Goal: Transaction & Acquisition: Request demo

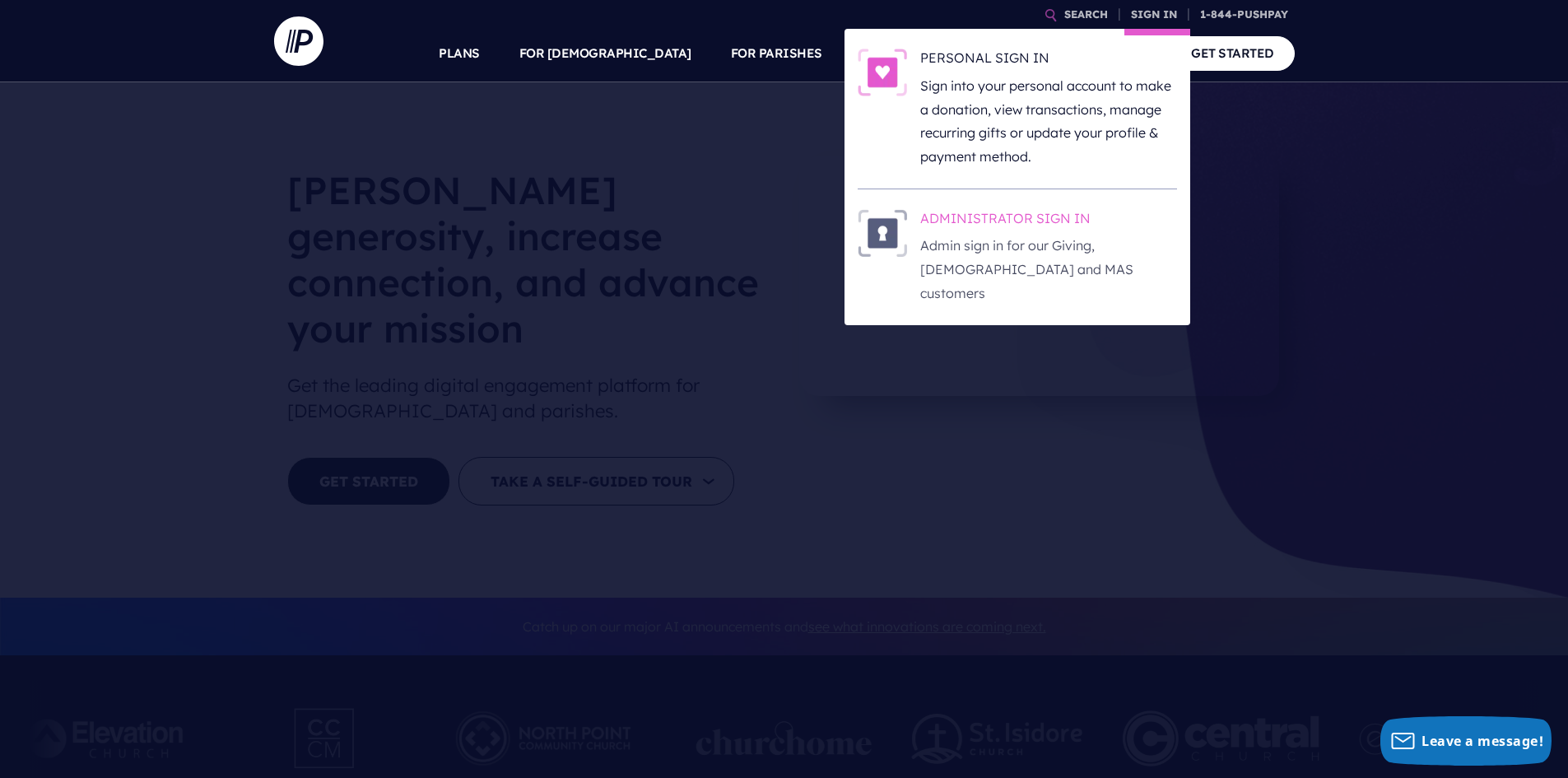
click at [989, 216] on h6 "ADMINISTRATOR SIGN IN" at bounding box center [1048, 221] width 257 height 25
click at [980, 220] on h6 "ADMINISTRATOR SIGN IN" at bounding box center [1048, 221] width 257 height 25
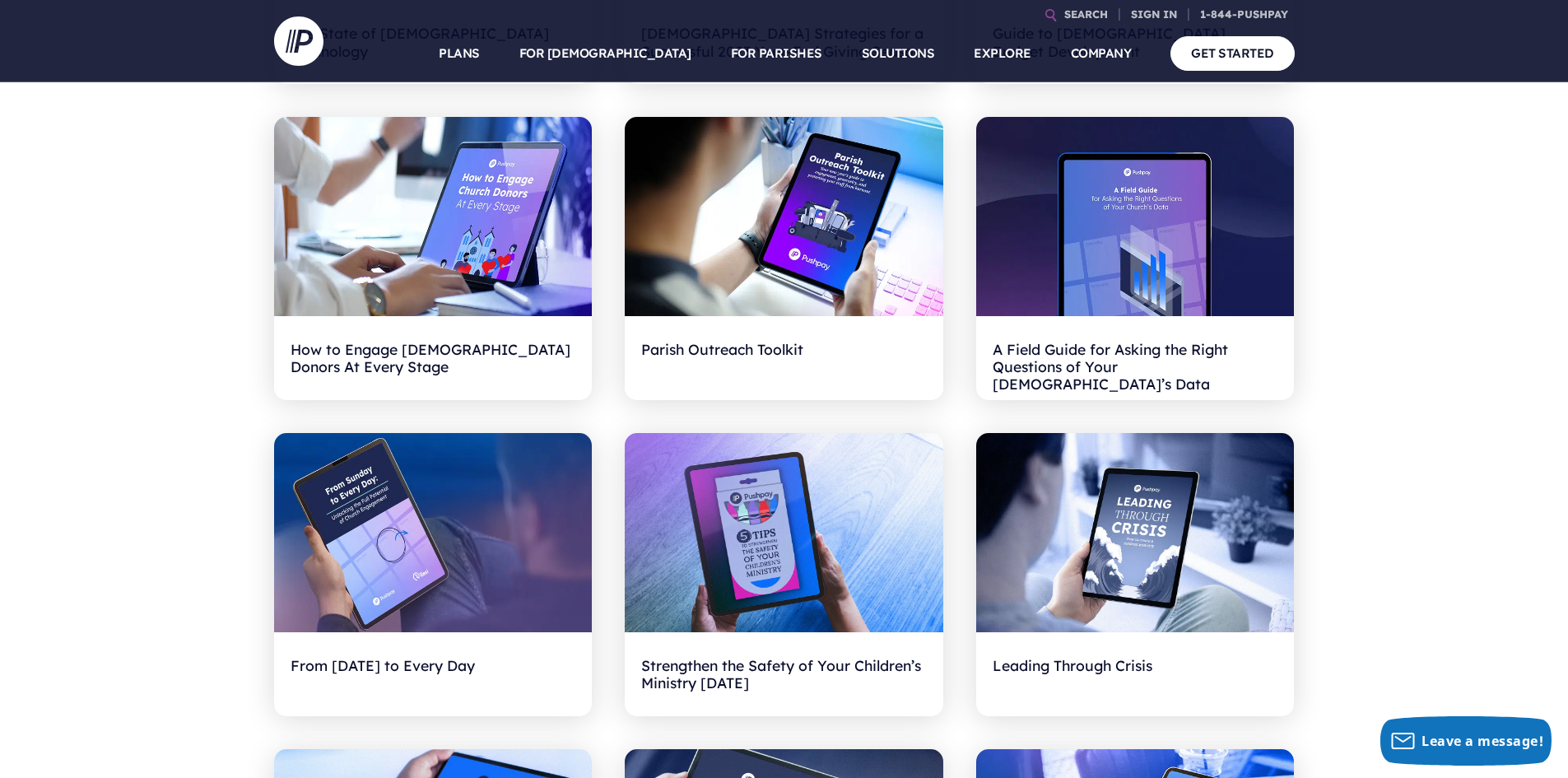
scroll to position [823, 0]
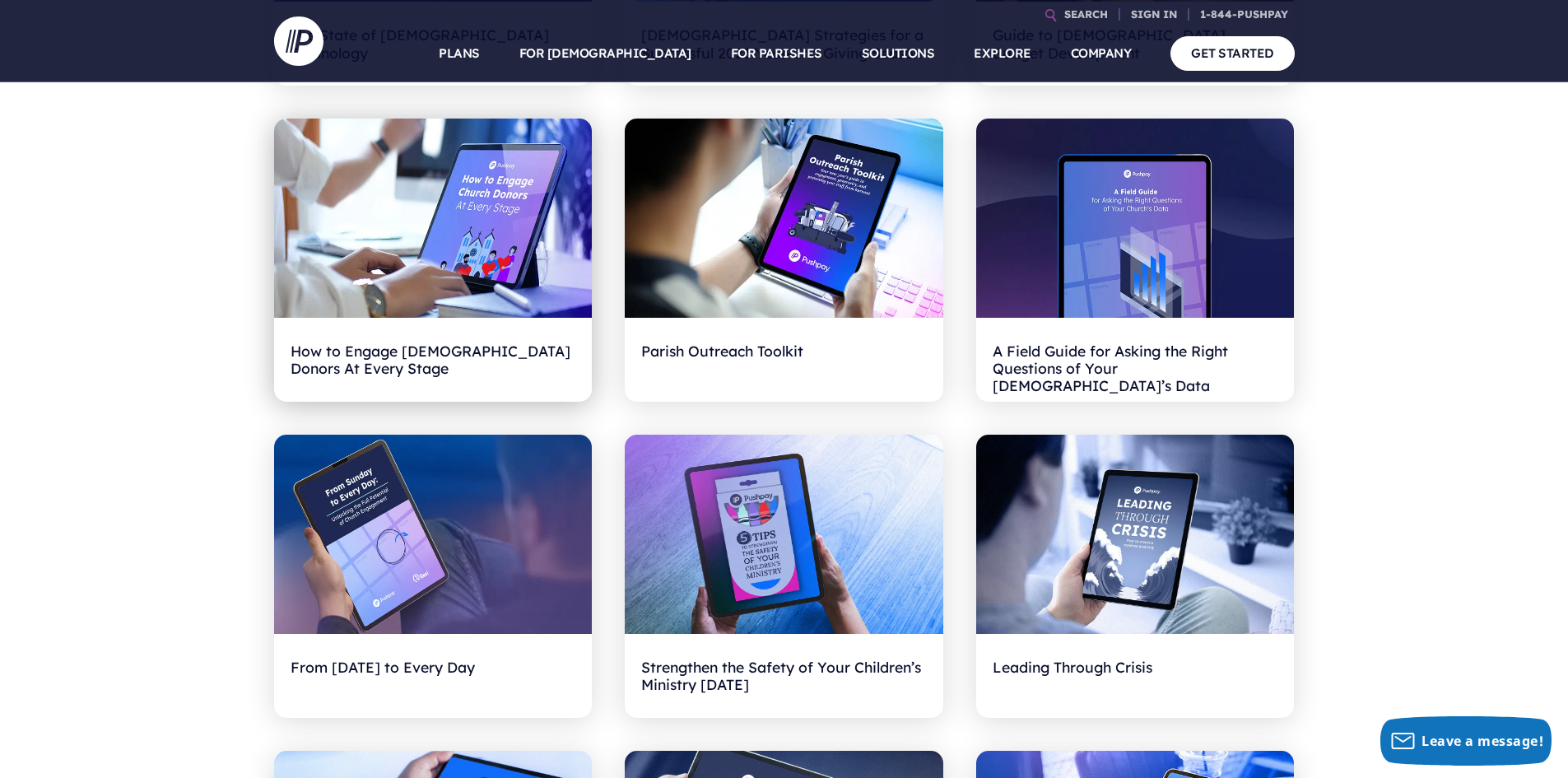
click at [355, 354] on h2 "How to Engage [DEMOGRAPHIC_DATA] Donors At Every Stage" at bounding box center [434, 359] width 286 height 51
click at [764, 352] on h2 "Parish Outreach Toolkit" at bounding box center [784, 359] width 286 height 51
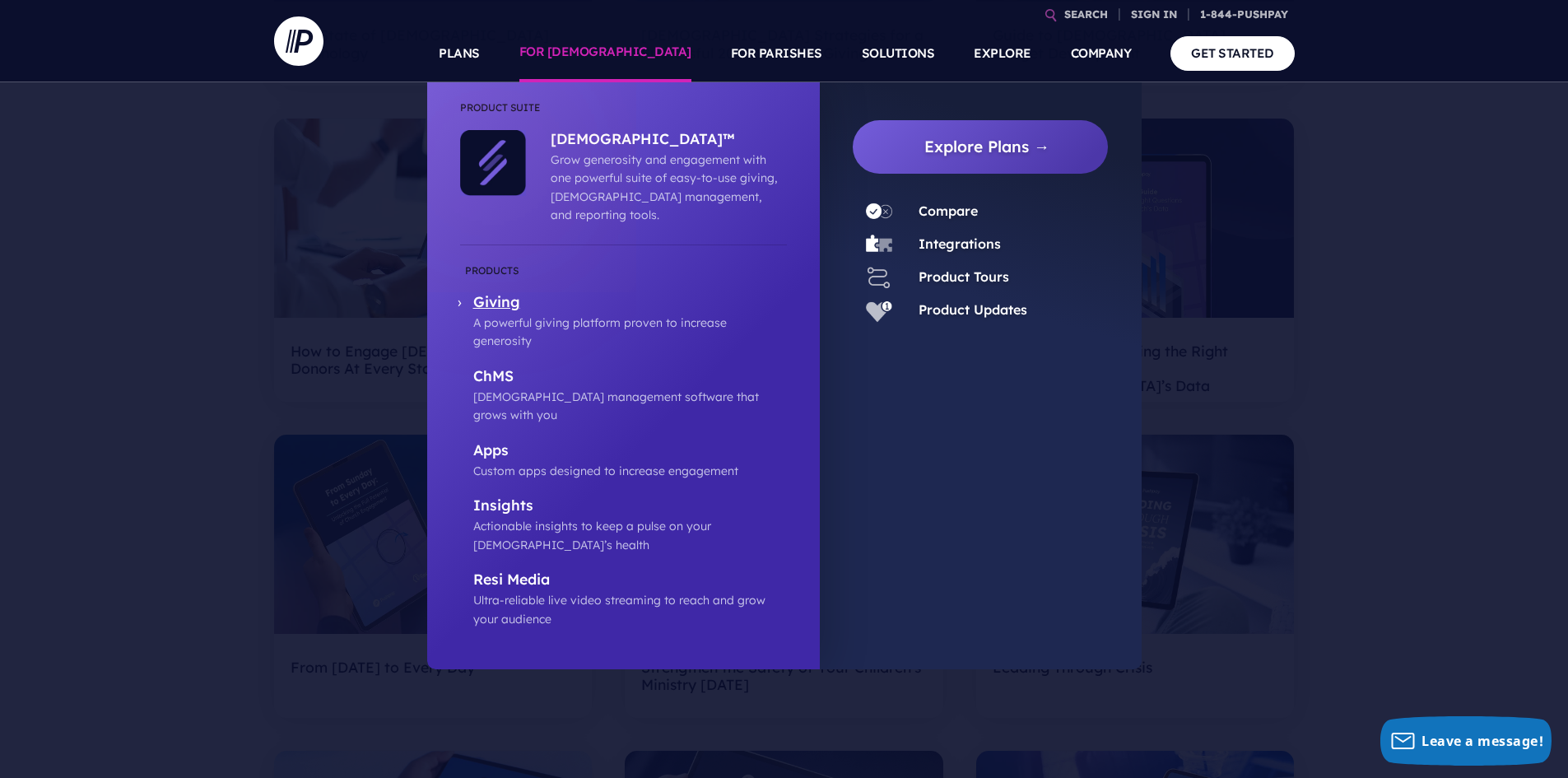
click at [496, 293] on p "Giving" at bounding box center [629, 303] width 313 height 21
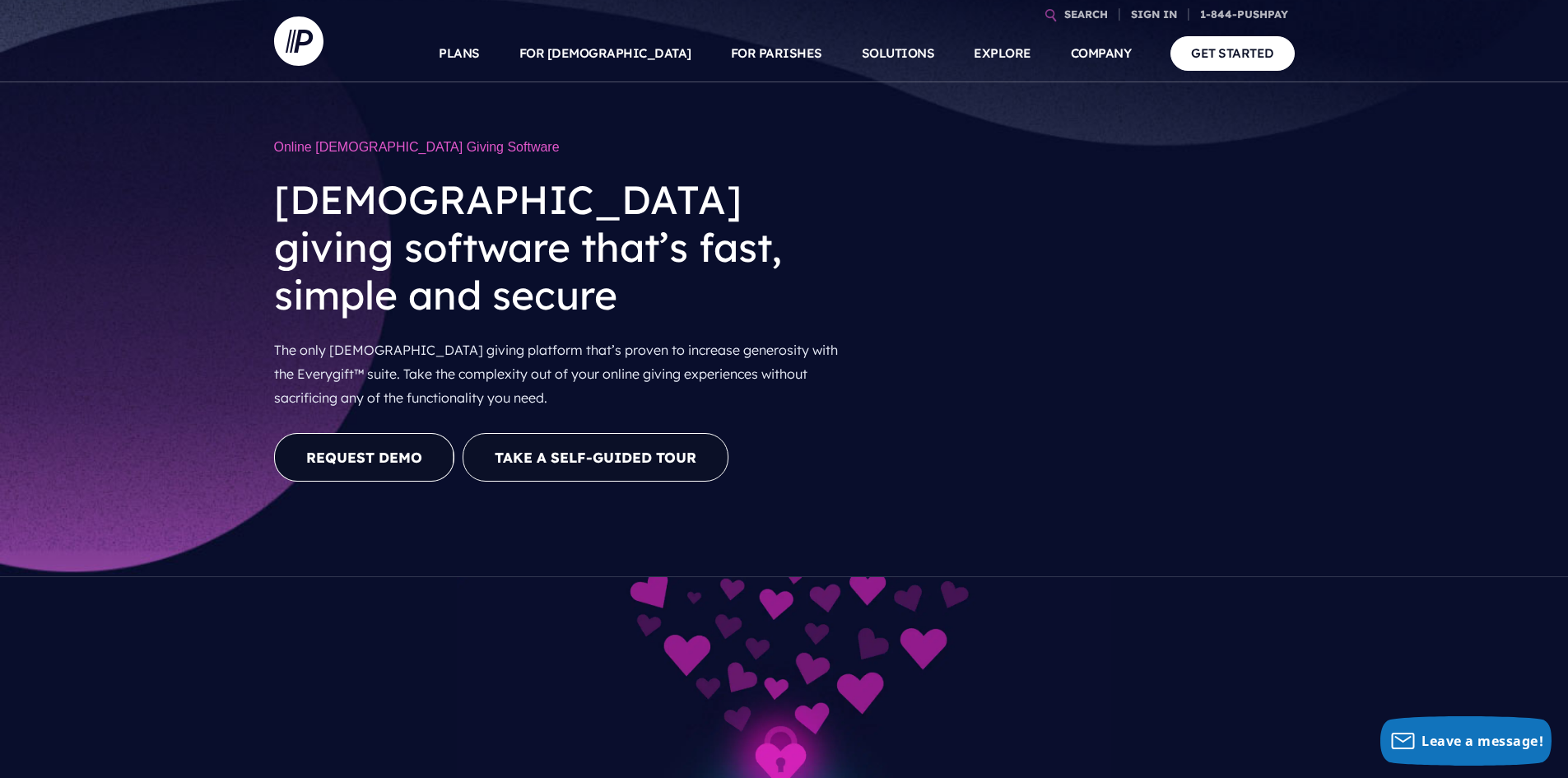
click at [393, 433] on link "REQUEST DEMO" at bounding box center [364, 457] width 181 height 48
